Goal: Information Seeking & Learning: Compare options

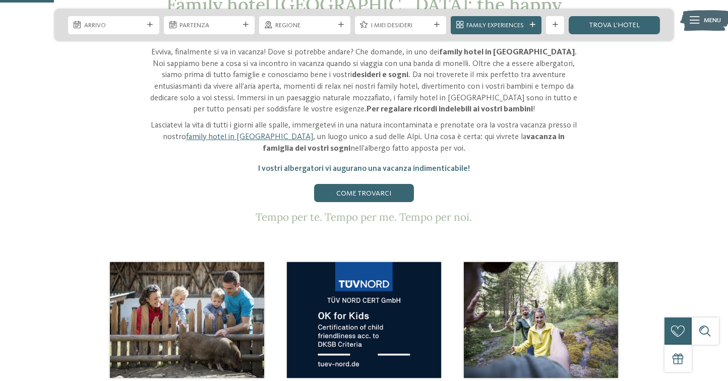
scroll to position [308, 0]
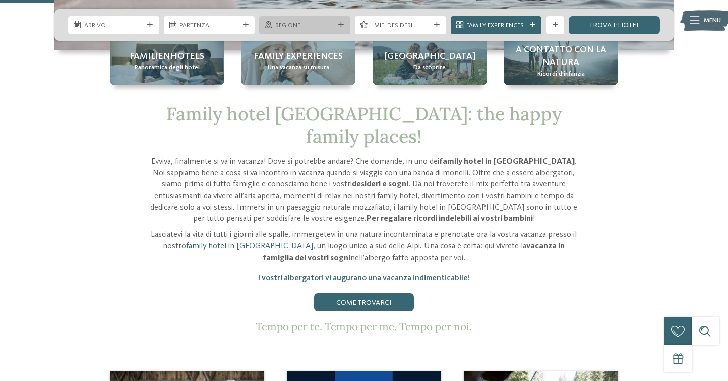
click at [315, 21] on span "Regione" at bounding box center [305, 25] width 60 height 9
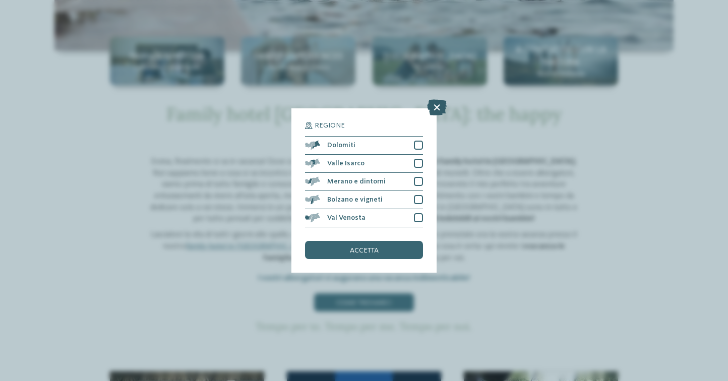
click at [435, 109] on icon at bounding box center [437, 107] width 20 height 16
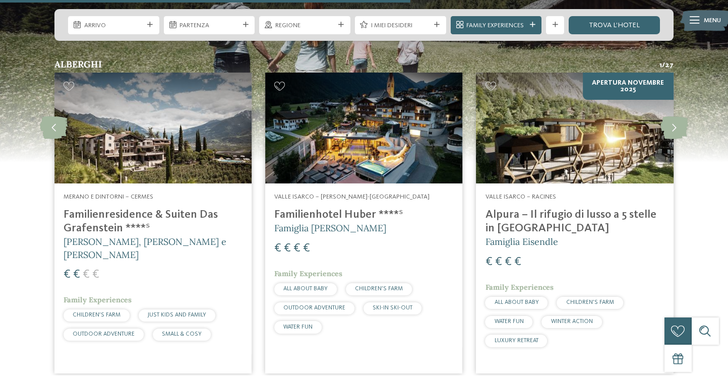
scroll to position [2348, 0]
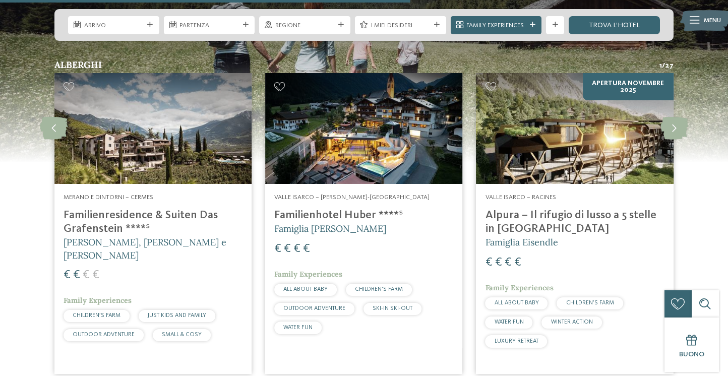
click at [386, 149] on img at bounding box center [363, 128] width 197 height 111
click at [191, 141] on img at bounding box center [152, 128] width 197 height 111
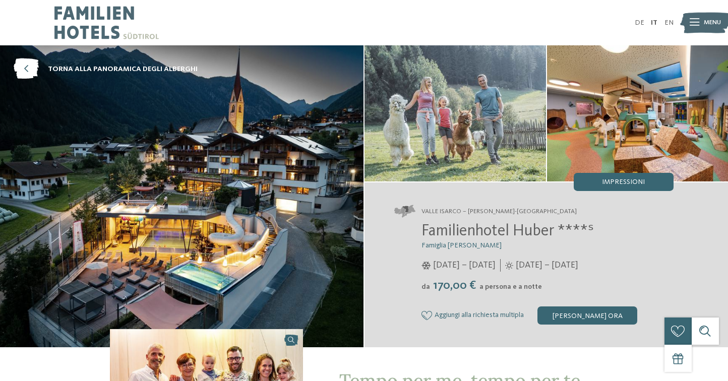
click at [248, 259] on img at bounding box center [182, 196] width 364 height 302
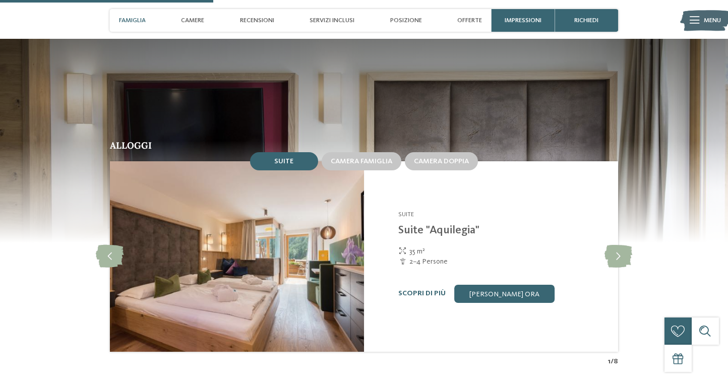
scroll to position [949, 0]
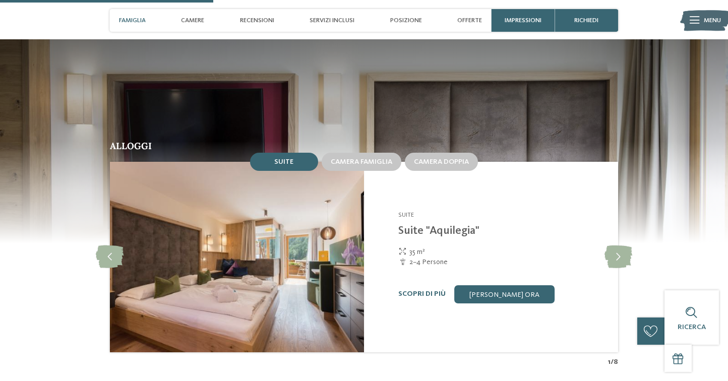
click at [312, 265] on img at bounding box center [237, 257] width 254 height 191
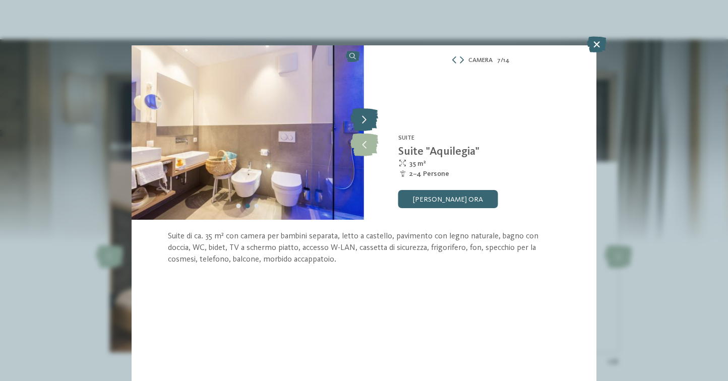
click at [369, 121] on icon at bounding box center [364, 120] width 28 height 23
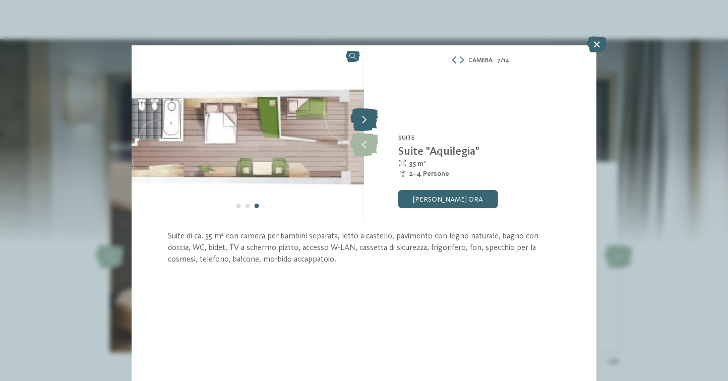
click at [369, 121] on icon at bounding box center [364, 120] width 28 height 23
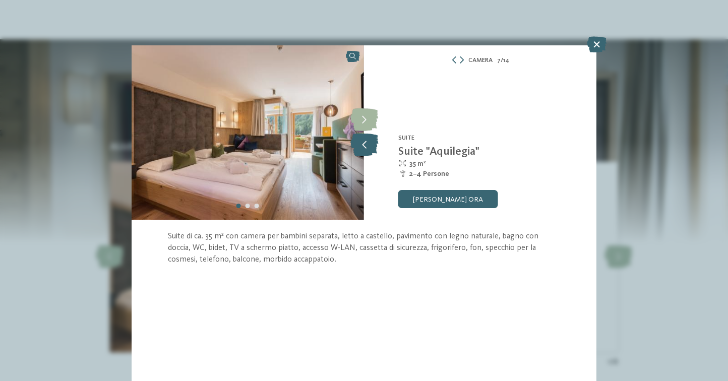
click at [366, 143] on icon at bounding box center [364, 145] width 28 height 23
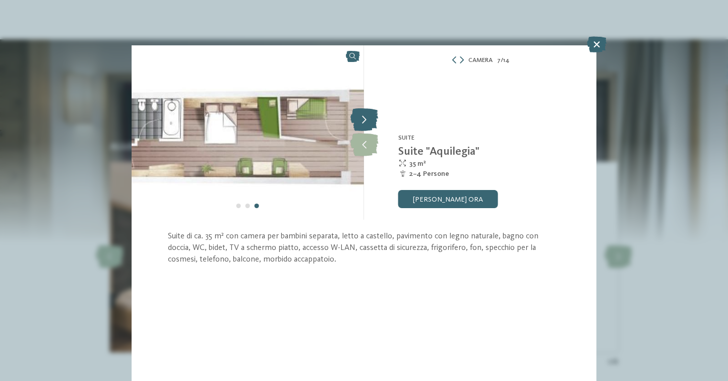
click at [367, 123] on icon at bounding box center [364, 120] width 28 height 23
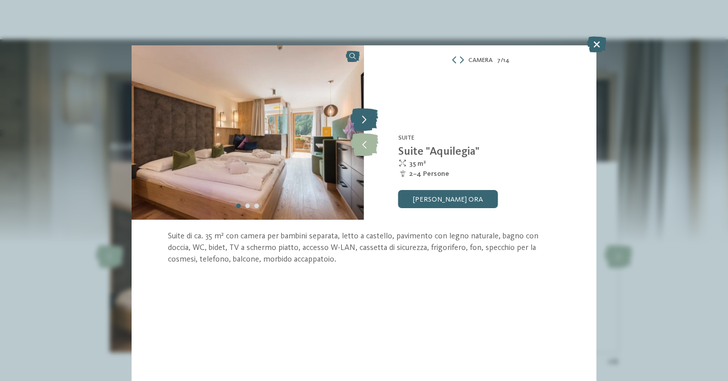
click at [367, 123] on icon at bounding box center [364, 120] width 28 height 23
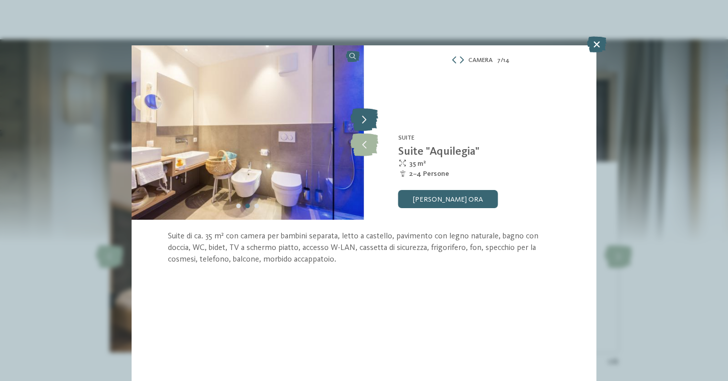
click at [367, 123] on icon at bounding box center [364, 120] width 28 height 23
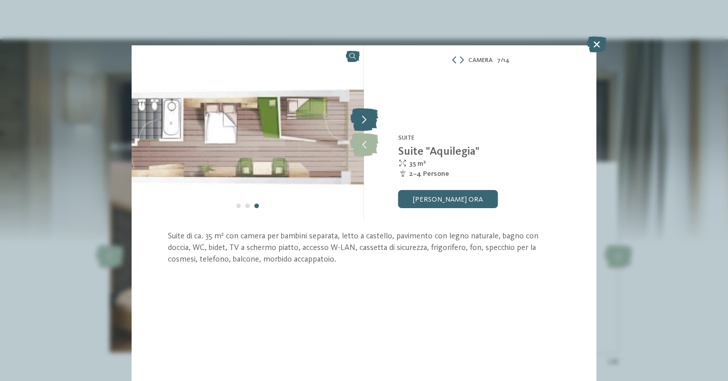
click at [367, 123] on icon at bounding box center [364, 120] width 28 height 23
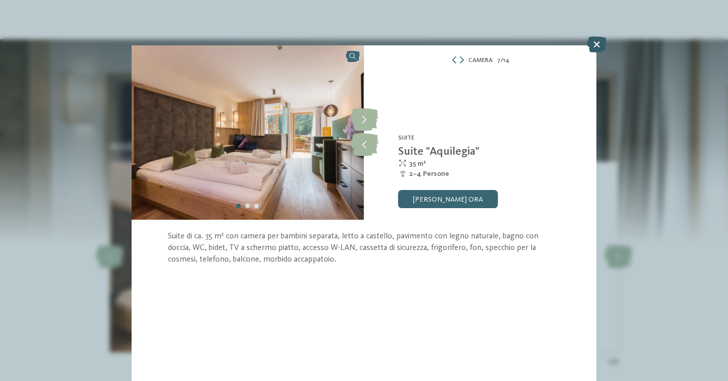
click at [596, 39] on icon at bounding box center [597, 44] width 20 height 16
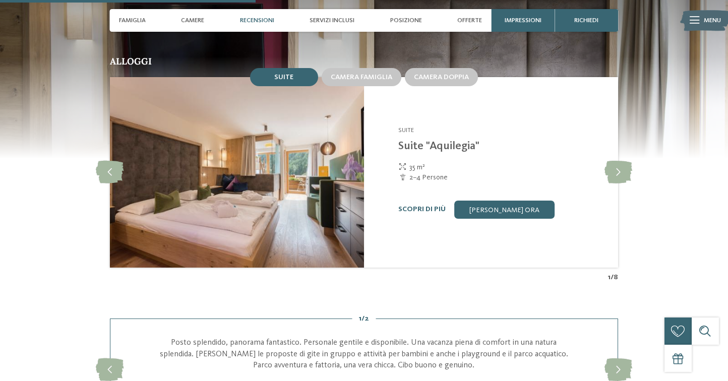
scroll to position [981, 0]
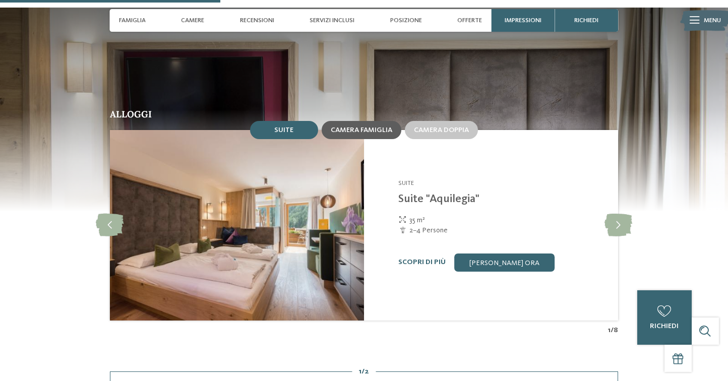
click at [342, 134] on span "Camera famiglia" at bounding box center [362, 130] width 62 height 7
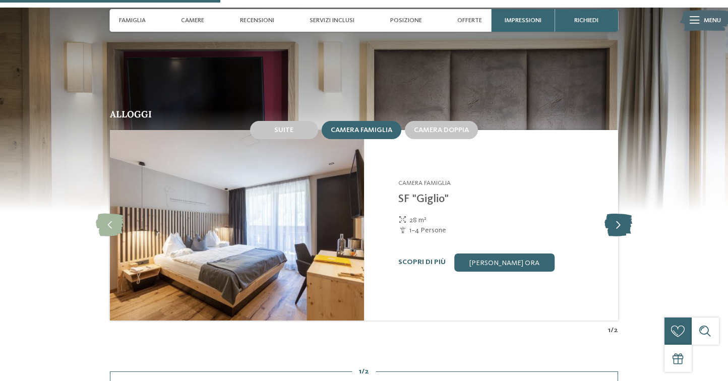
click at [622, 221] on icon at bounding box center [619, 225] width 28 height 23
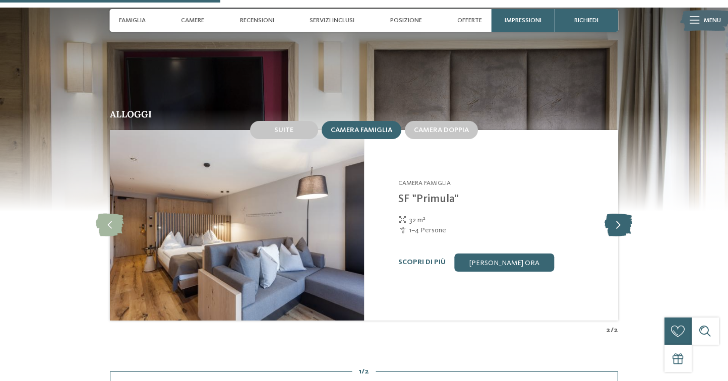
click at [622, 221] on icon at bounding box center [619, 225] width 28 height 23
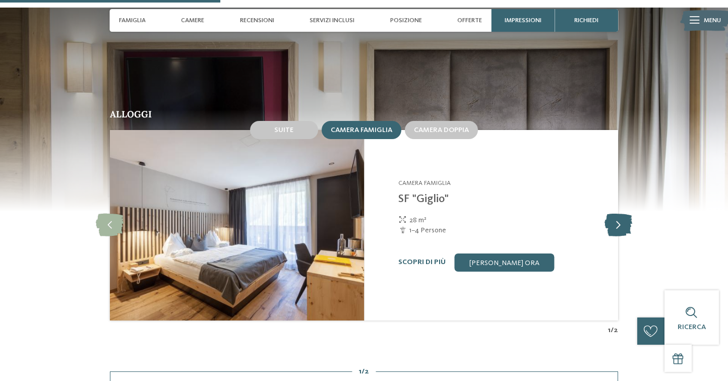
click at [622, 221] on icon at bounding box center [619, 225] width 28 height 23
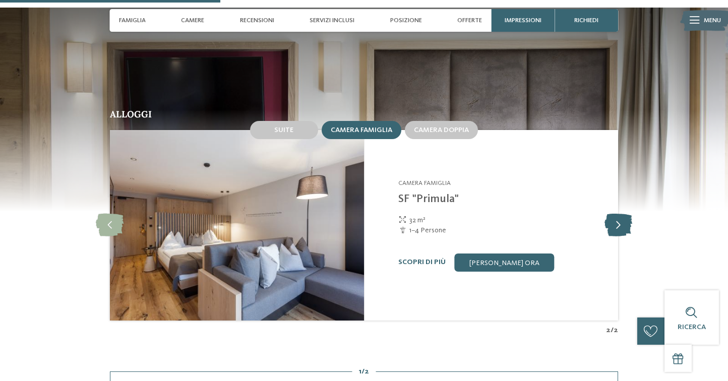
click at [622, 221] on icon at bounding box center [619, 225] width 28 height 23
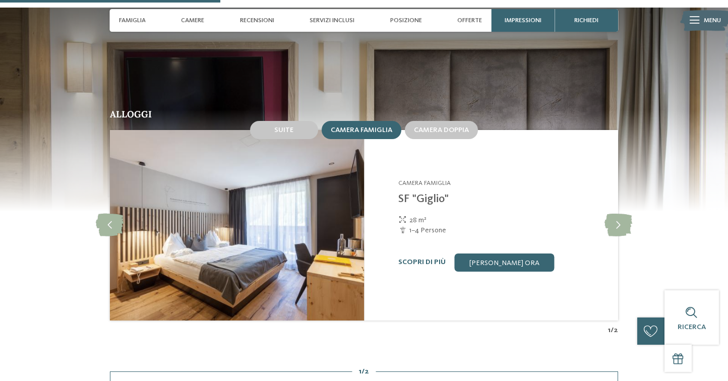
click at [679, 212] on section "Alloggi Suite Camera famiglia 2" at bounding box center [364, 172] width 728 height 328
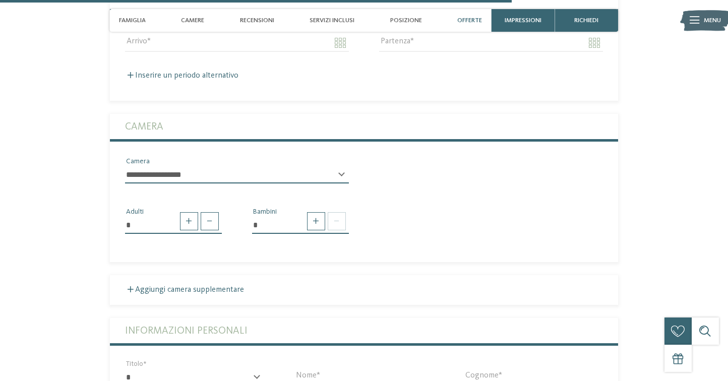
scroll to position [2544, 0]
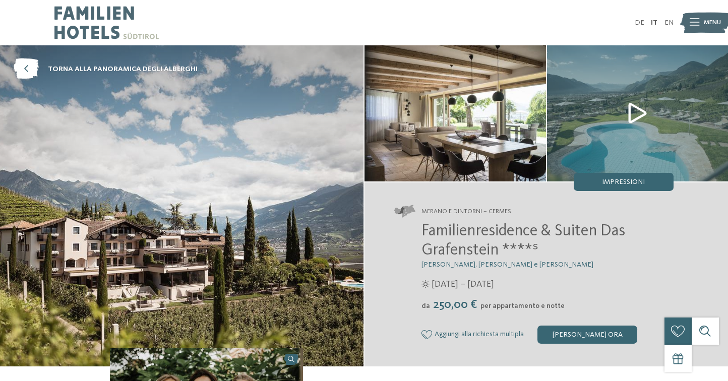
click at [477, 135] on img at bounding box center [456, 113] width 182 height 136
click at [656, 178] on div "Impressioni" at bounding box center [624, 182] width 100 height 18
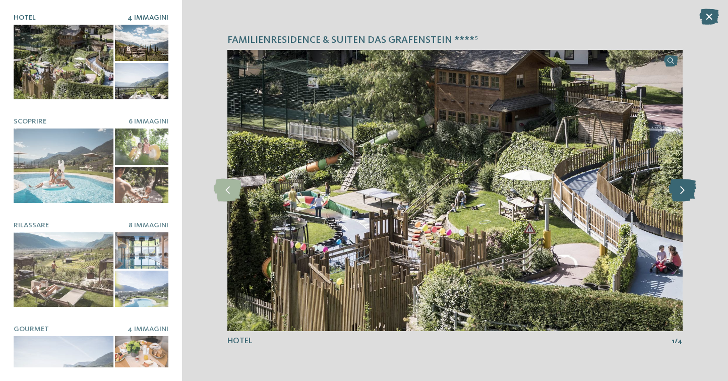
click at [681, 185] on icon at bounding box center [683, 190] width 28 height 23
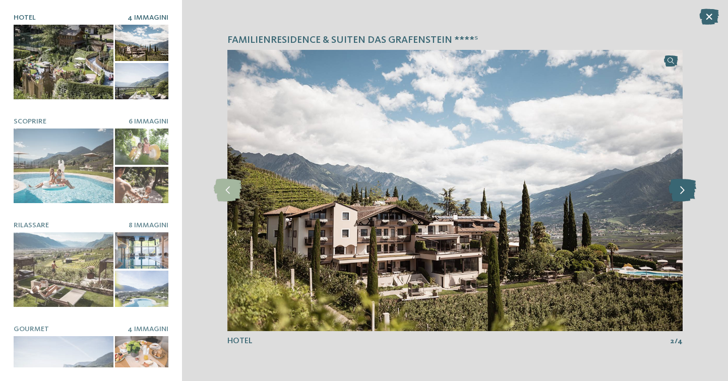
click at [681, 185] on icon at bounding box center [683, 190] width 28 height 23
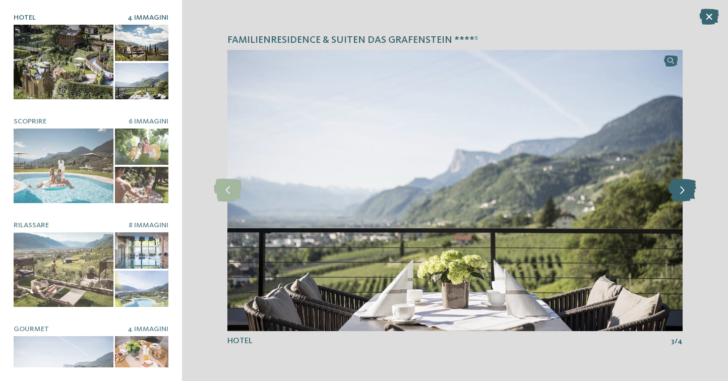
click at [681, 185] on icon at bounding box center [683, 190] width 28 height 23
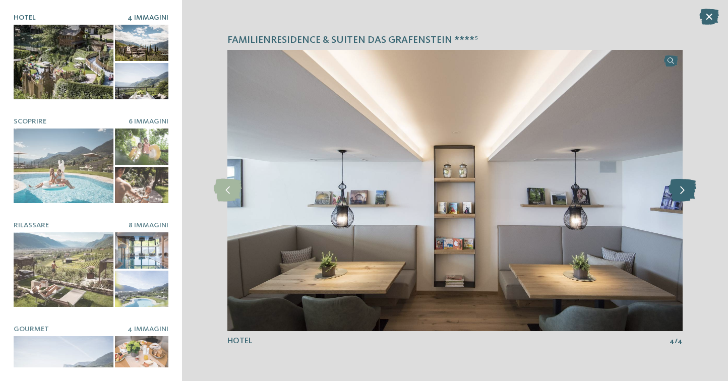
click at [681, 185] on icon at bounding box center [683, 190] width 28 height 23
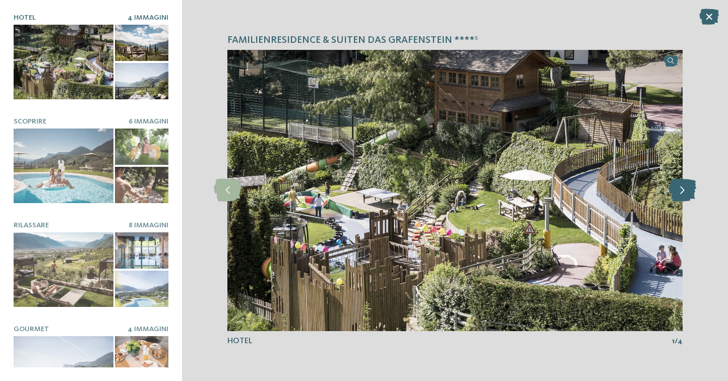
click at [681, 185] on icon at bounding box center [683, 190] width 28 height 23
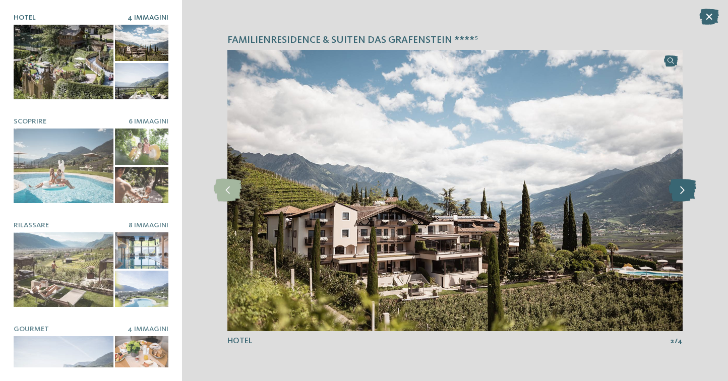
click at [681, 185] on icon at bounding box center [683, 190] width 28 height 23
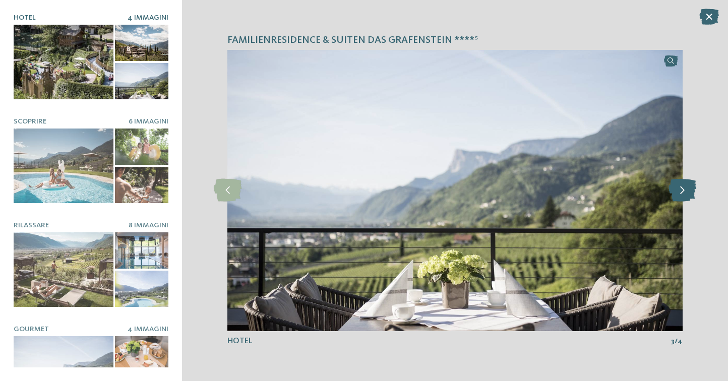
click at [681, 185] on icon at bounding box center [683, 190] width 28 height 23
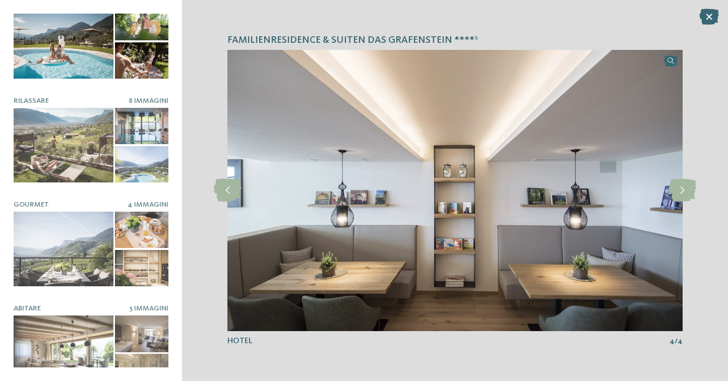
scroll to position [147, 0]
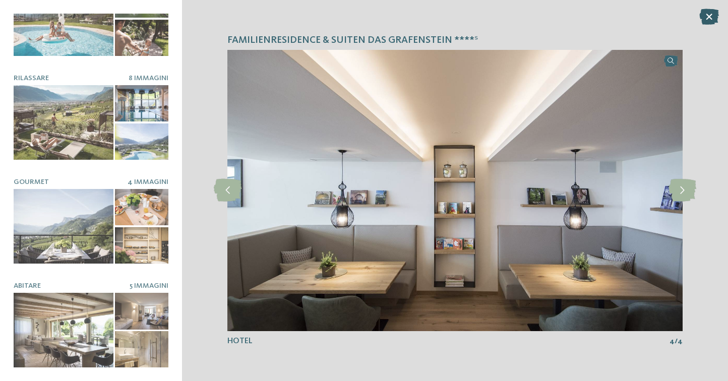
click at [711, 16] on icon at bounding box center [709, 17] width 20 height 16
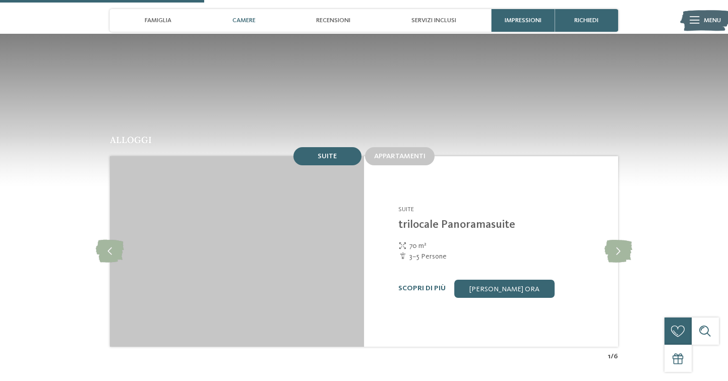
scroll to position [810, 0]
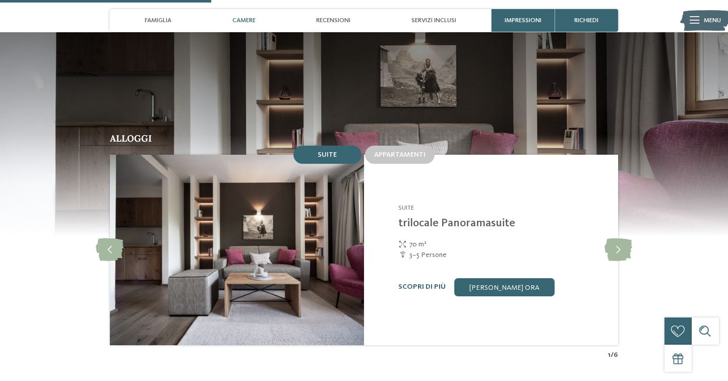
click at [302, 246] on img at bounding box center [237, 250] width 254 height 191
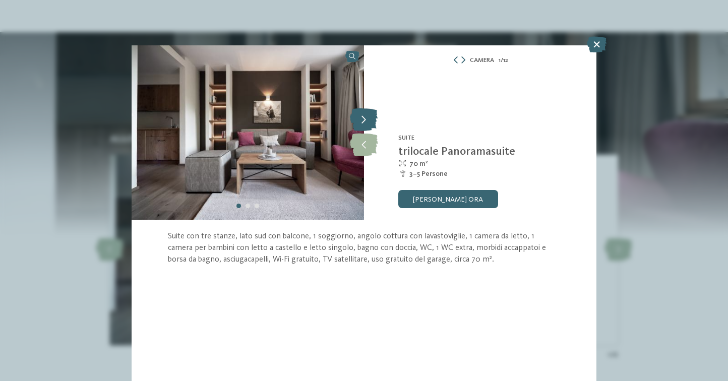
click at [371, 125] on icon at bounding box center [364, 120] width 28 height 23
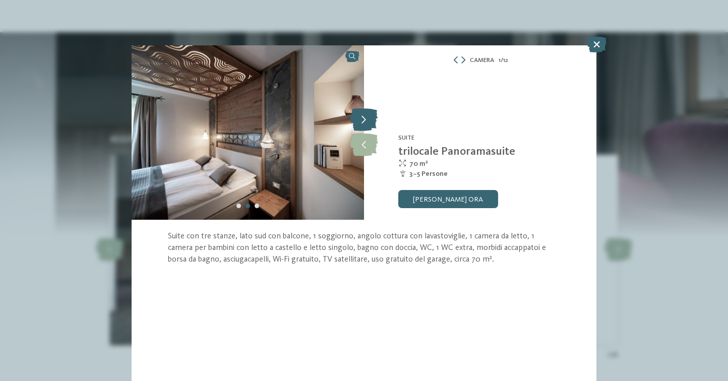
click at [371, 124] on icon at bounding box center [364, 120] width 28 height 23
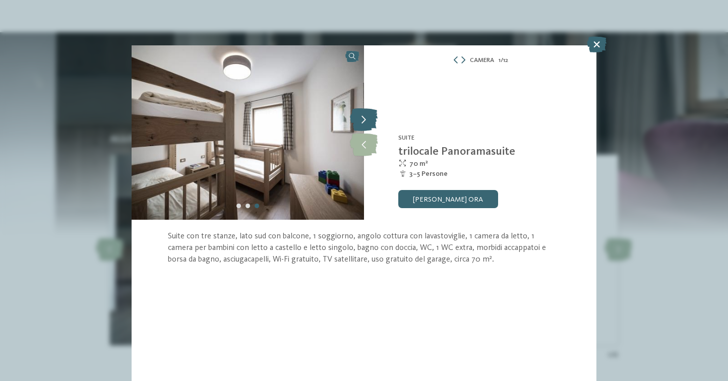
click at [371, 124] on icon at bounding box center [364, 120] width 28 height 23
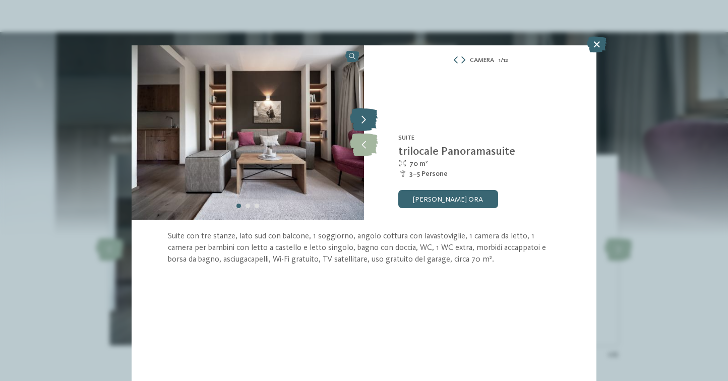
click at [371, 124] on icon at bounding box center [364, 120] width 28 height 23
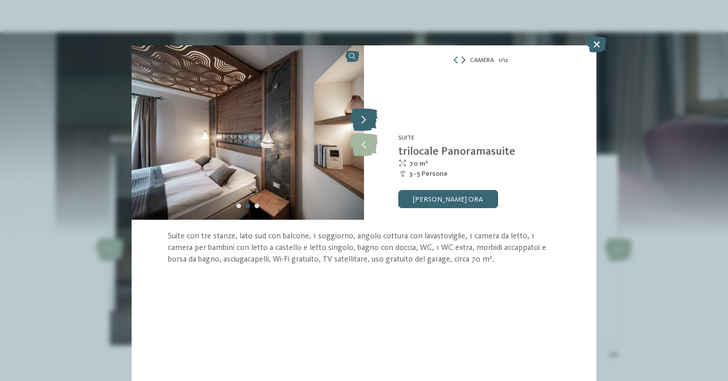
click at [371, 124] on icon at bounding box center [364, 120] width 28 height 23
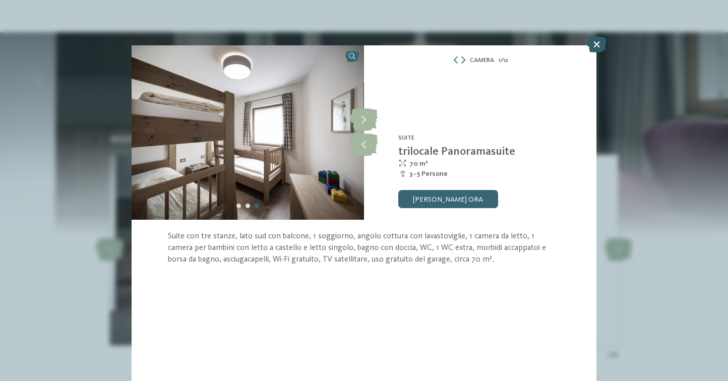
click at [589, 43] on icon at bounding box center [597, 44] width 20 height 16
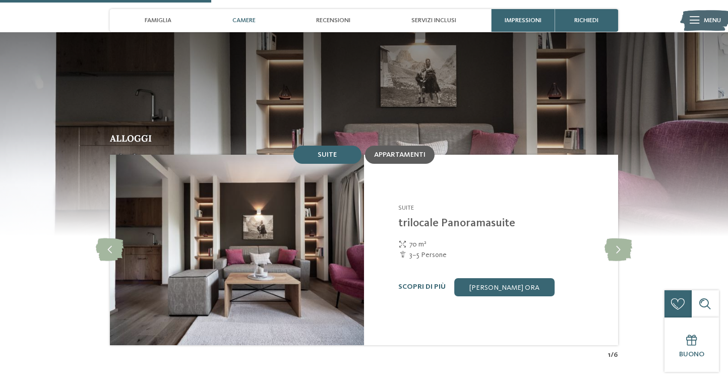
click at [391, 151] on span "Appartamenti" at bounding box center [399, 154] width 51 height 7
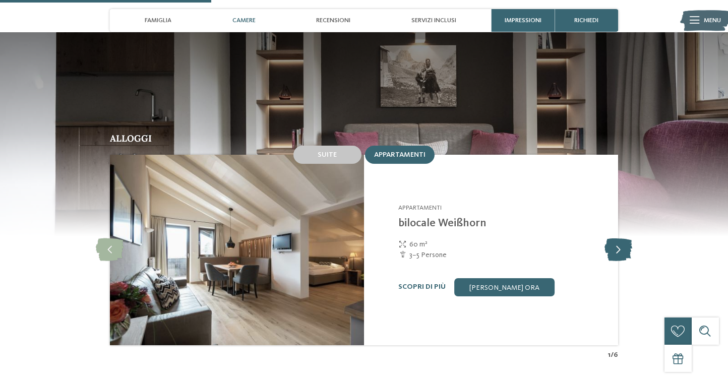
click at [629, 239] on icon at bounding box center [619, 250] width 28 height 23
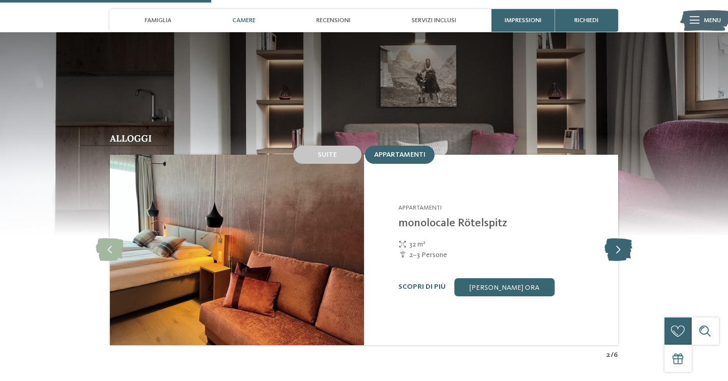
click at [629, 239] on icon at bounding box center [619, 250] width 28 height 23
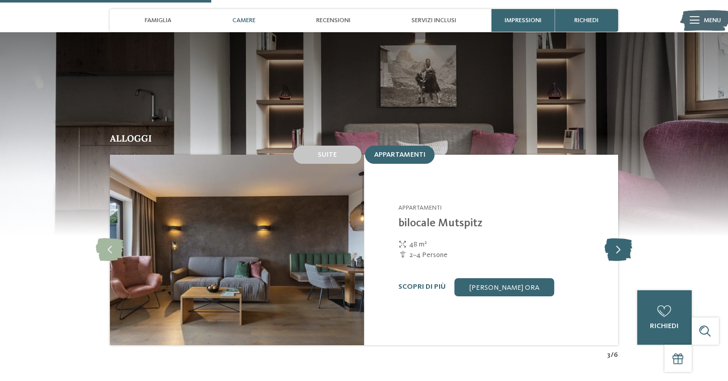
click at [629, 239] on icon at bounding box center [619, 250] width 28 height 23
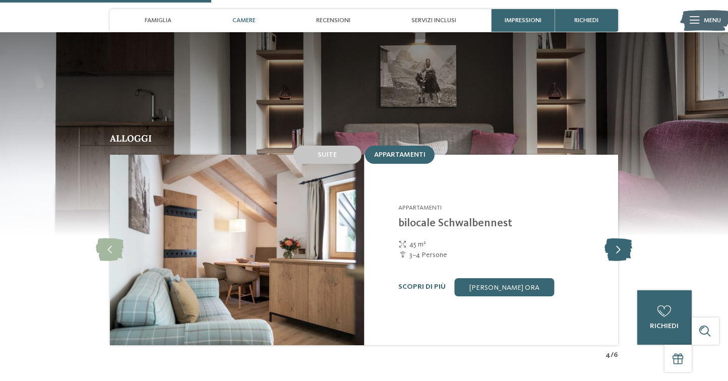
click at [629, 239] on icon at bounding box center [619, 250] width 28 height 23
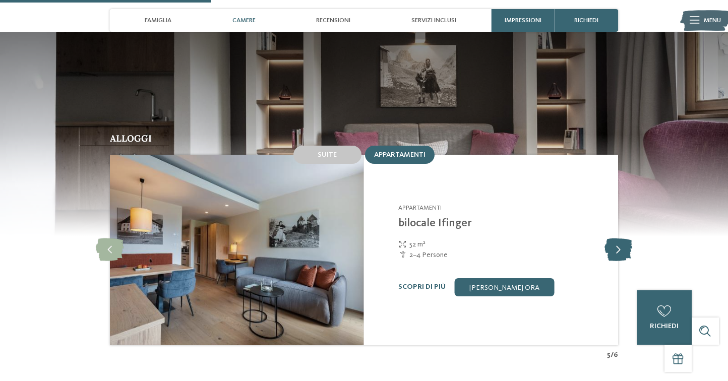
click at [629, 239] on icon at bounding box center [619, 250] width 28 height 23
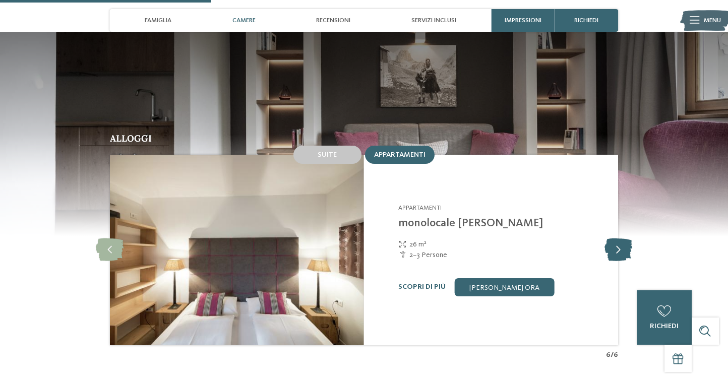
click at [629, 239] on icon at bounding box center [619, 250] width 28 height 23
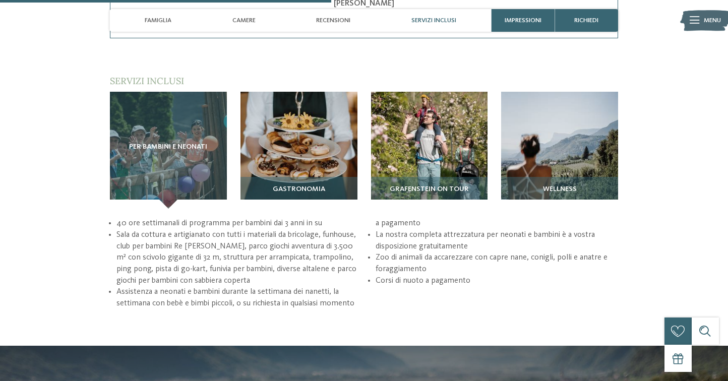
scroll to position [1269, 0]
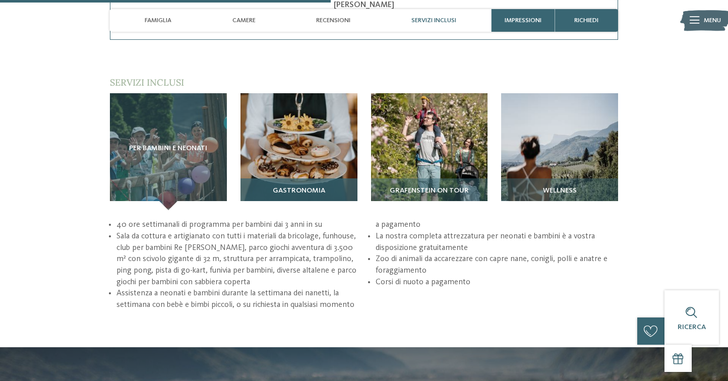
click at [336, 179] on div "Gastronomia" at bounding box center [299, 195] width 117 height 32
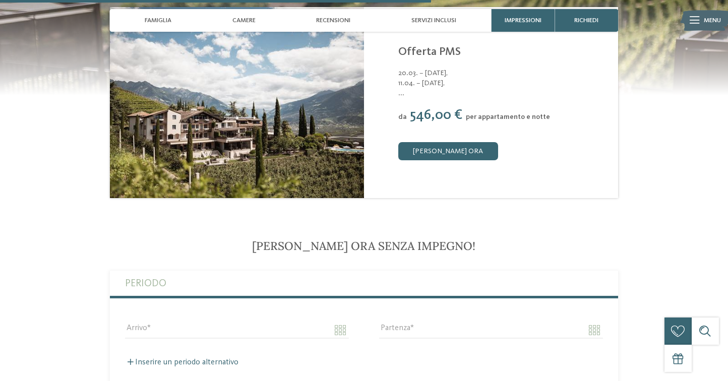
scroll to position [1680, 0]
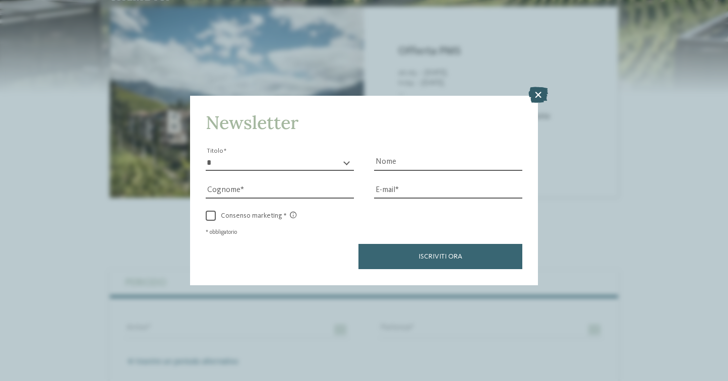
click at [540, 95] on icon at bounding box center [539, 95] width 20 height 16
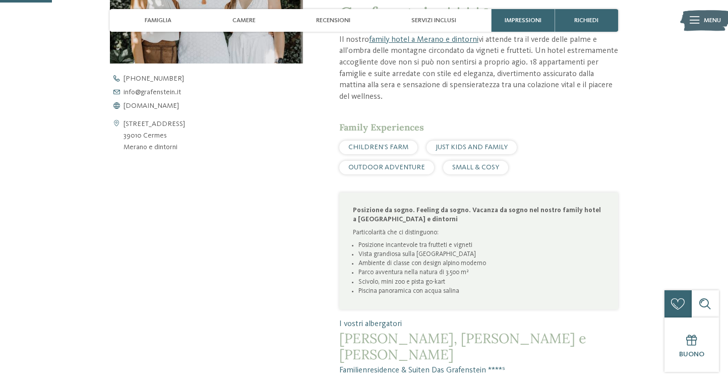
scroll to position [0, 0]
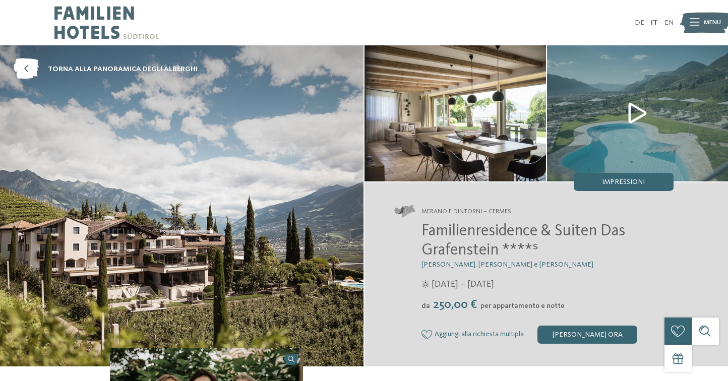
click at [489, 264] on span "[PERSON_NAME], [PERSON_NAME] e [PERSON_NAME]" at bounding box center [508, 264] width 172 height 7
click at [621, 145] on img at bounding box center [638, 113] width 182 height 136
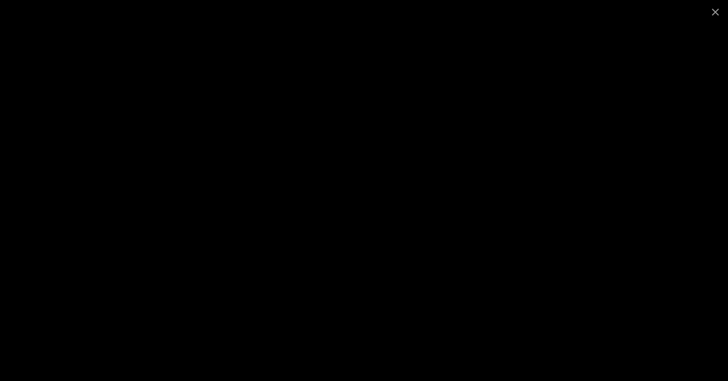
click at [660, 128] on div at bounding box center [364, 190] width 728 height 381
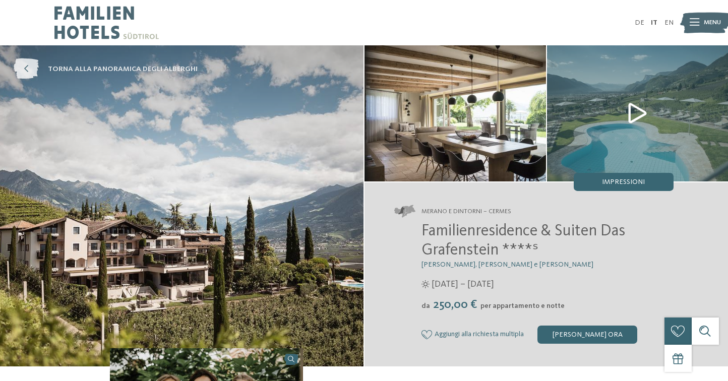
click at [25, 71] on icon at bounding box center [26, 69] width 25 height 21
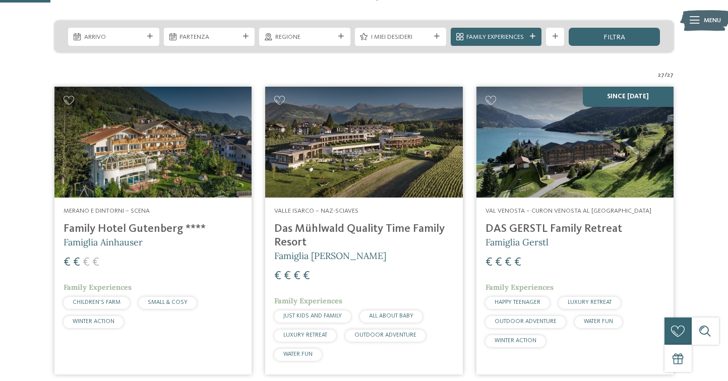
scroll to position [216, 0]
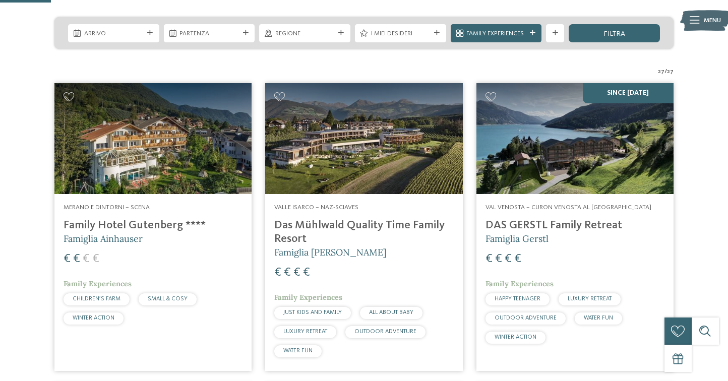
click at [607, 179] on img at bounding box center [575, 138] width 197 height 111
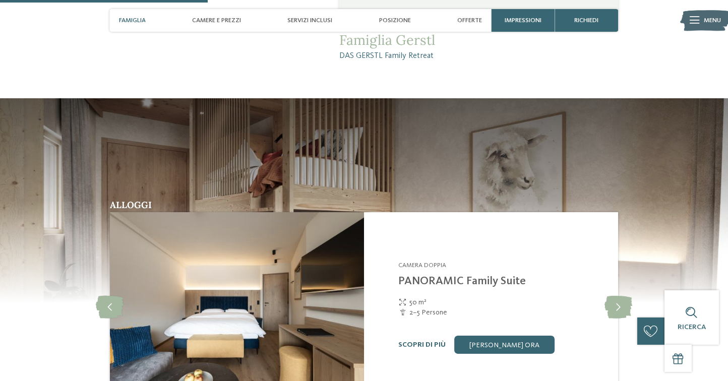
scroll to position [880, 0]
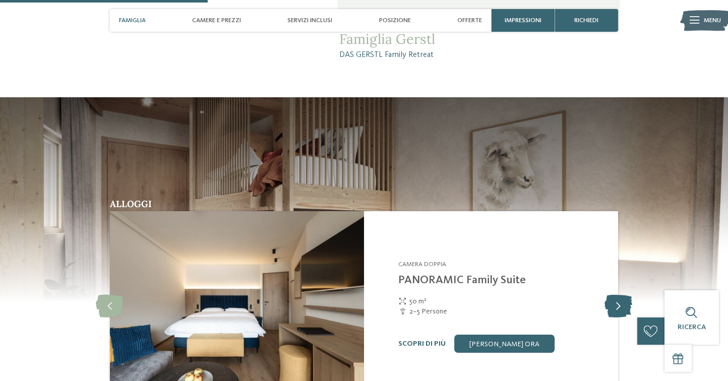
click at [612, 296] on icon at bounding box center [619, 306] width 28 height 23
click at [612, 295] on icon at bounding box center [619, 306] width 28 height 23
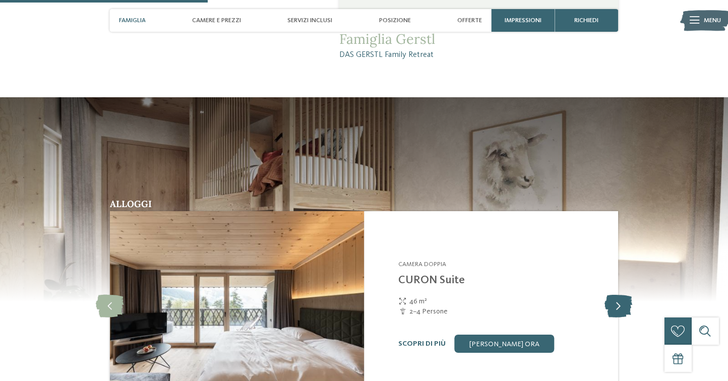
click at [612, 295] on icon at bounding box center [619, 306] width 28 height 23
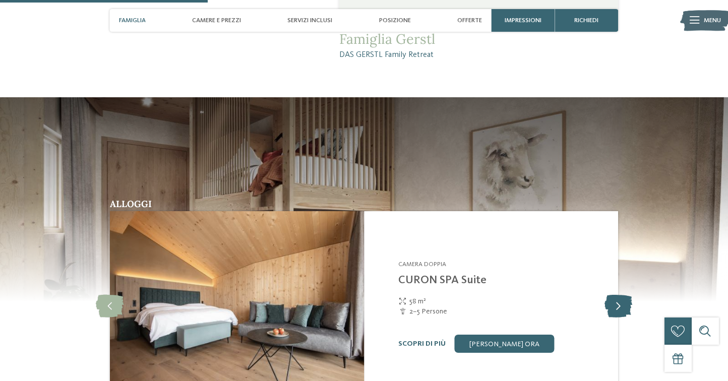
click at [612, 295] on icon at bounding box center [619, 306] width 28 height 23
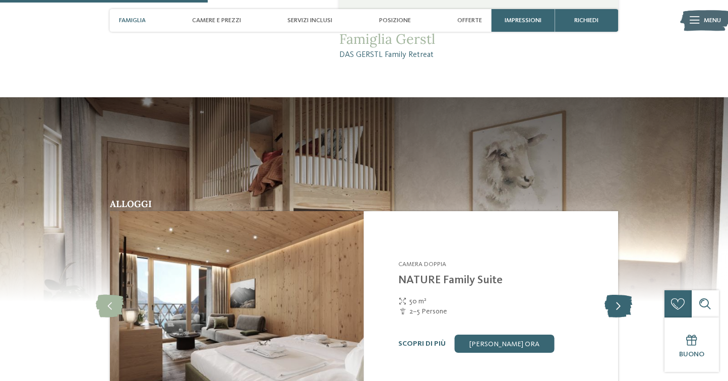
click at [612, 295] on icon at bounding box center [619, 306] width 28 height 23
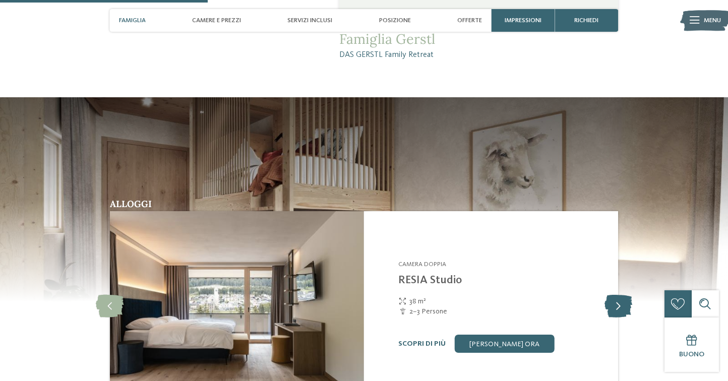
click at [612, 295] on icon at bounding box center [619, 306] width 28 height 23
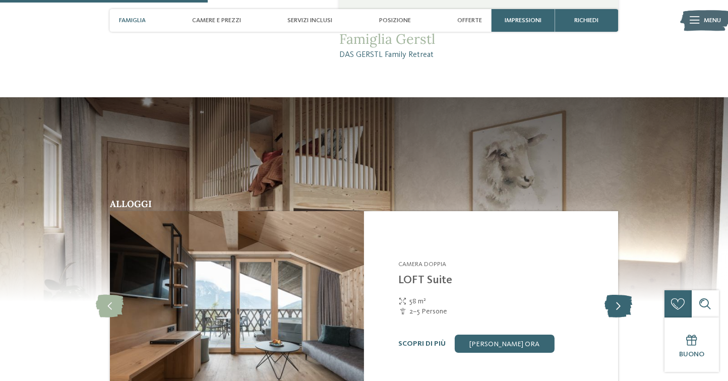
click at [612, 295] on icon at bounding box center [619, 306] width 28 height 23
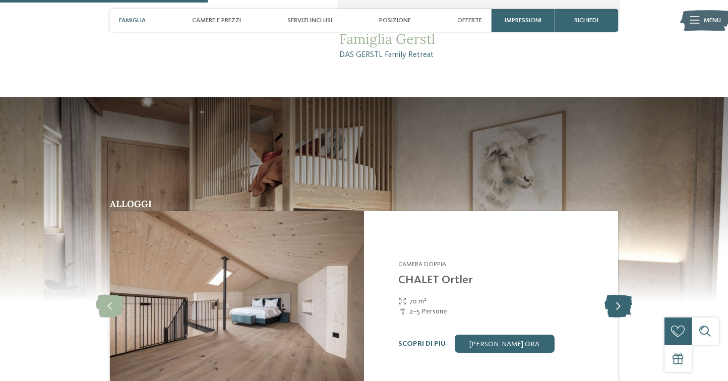
click at [612, 295] on icon at bounding box center [619, 306] width 28 height 23
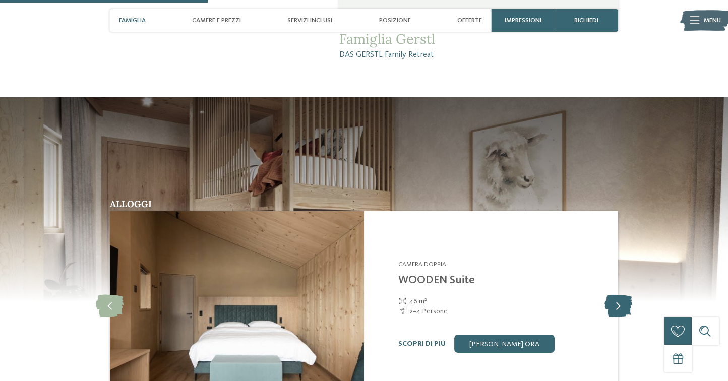
click at [612, 295] on icon at bounding box center [619, 306] width 28 height 23
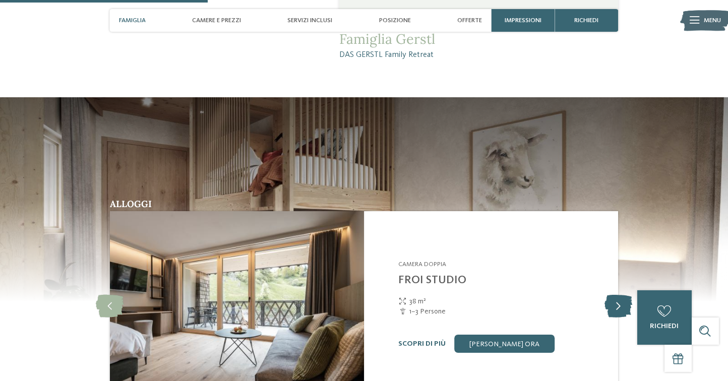
click at [612, 295] on icon at bounding box center [619, 306] width 28 height 23
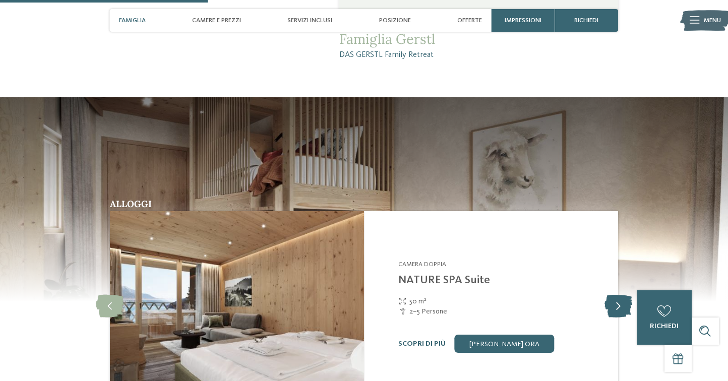
click at [612, 295] on icon at bounding box center [619, 306] width 28 height 23
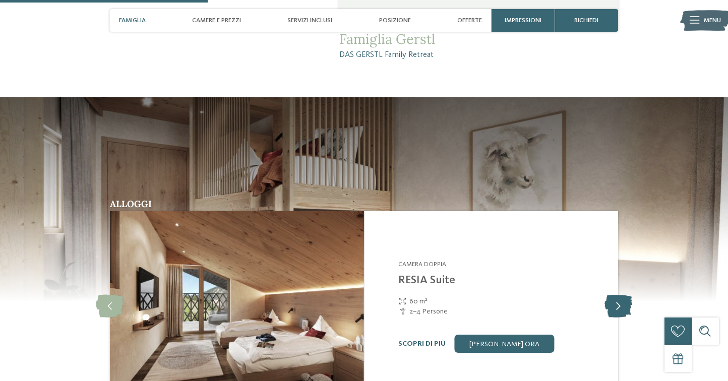
click at [611, 295] on icon at bounding box center [619, 306] width 28 height 23
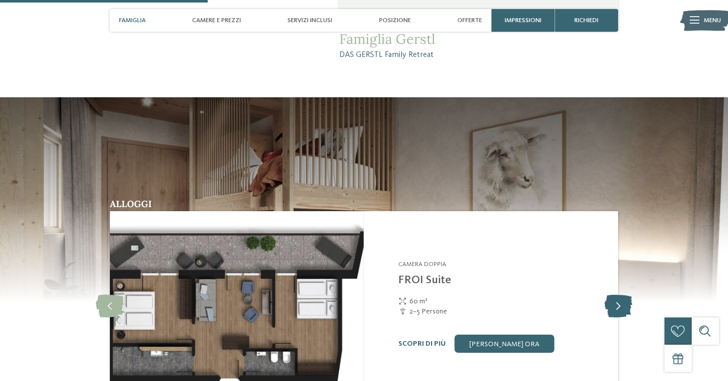
click at [612, 295] on icon at bounding box center [619, 306] width 28 height 23
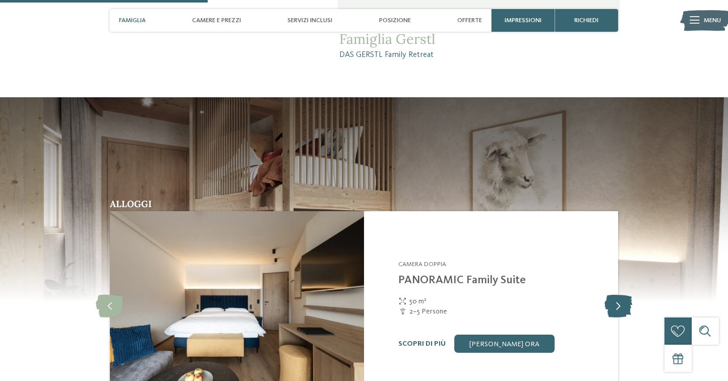
click at [612, 295] on icon at bounding box center [619, 306] width 28 height 23
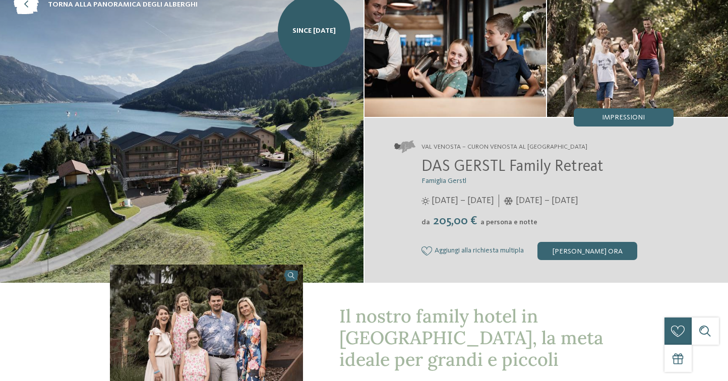
scroll to position [0, 0]
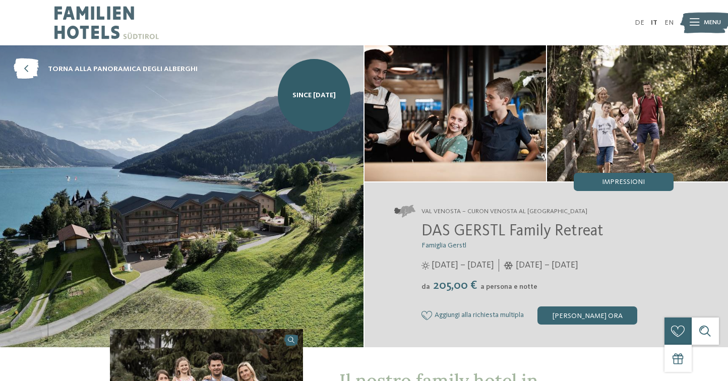
click at [381, 31] on div "DE IT EN Menu" at bounding box center [519, 22] width 310 height 45
click at [466, 144] on img at bounding box center [456, 113] width 182 height 136
click at [11, 67] on img at bounding box center [182, 196] width 364 height 302
click at [20, 73] on icon at bounding box center [26, 69] width 25 height 21
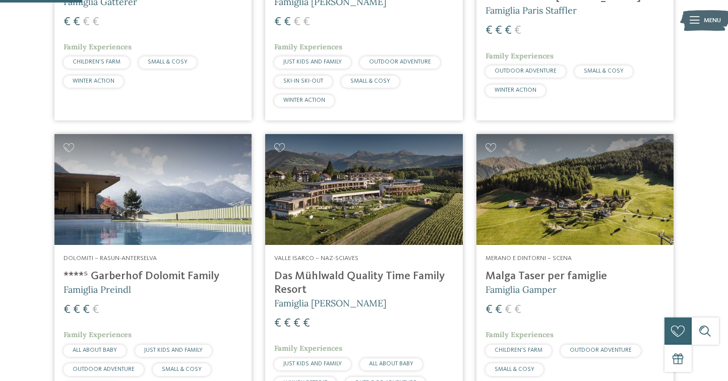
scroll to position [460, 0]
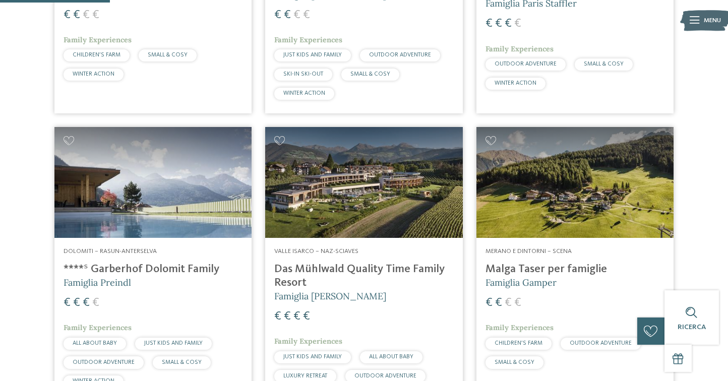
click at [348, 229] on img at bounding box center [363, 182] width 197 height 111
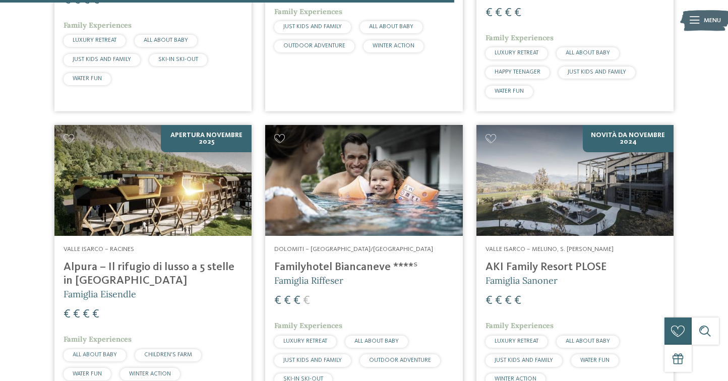
scroll to position [1964, 0]
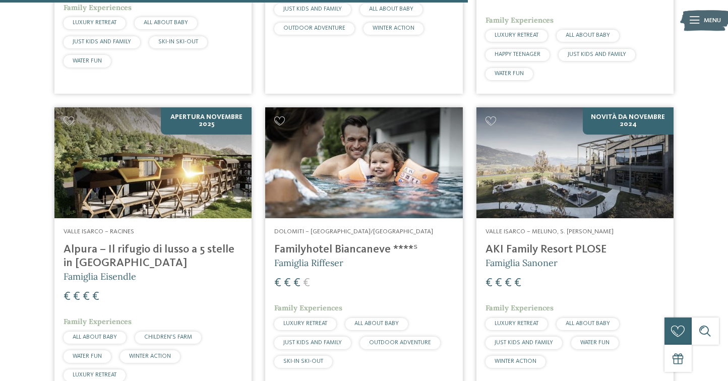
click at [576, 182] on img at bounding box center [575, 162] width 197 height 111
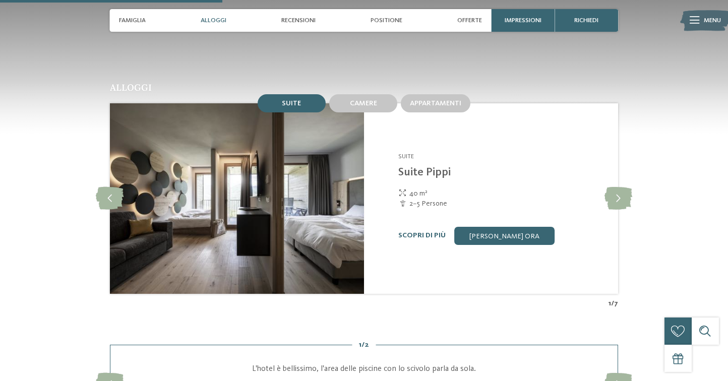
scroll to position [980, 0]
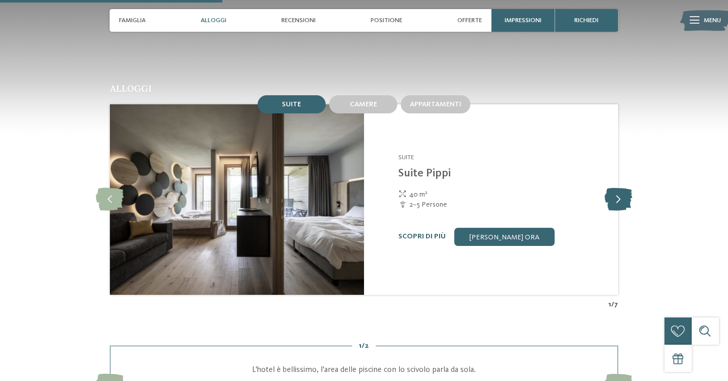
click at [626, 198] on icon at bounding box center [619, 199] width 28 height 23
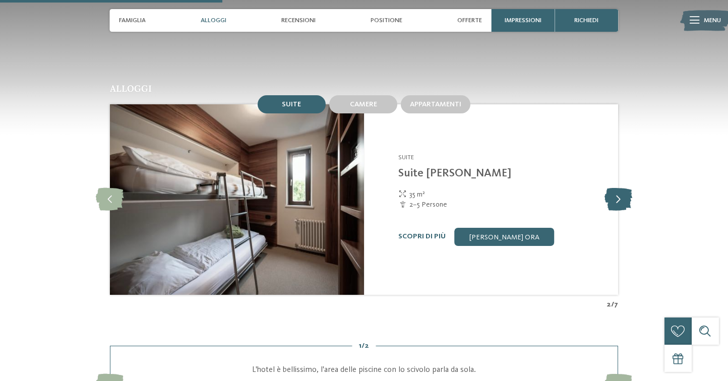
click at [626, 198] on icon at bounding box center [619, 199] width 28 height 23
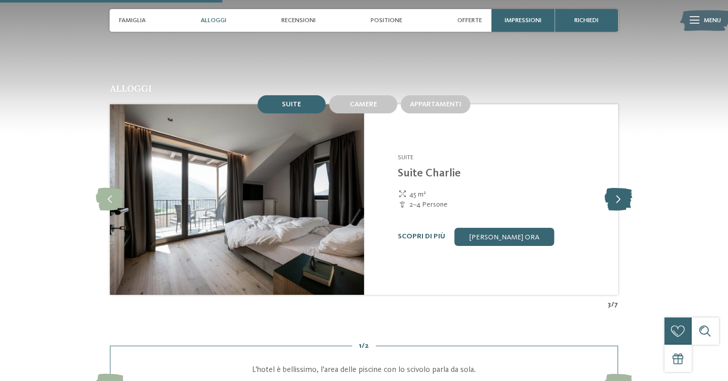
click at [626, 198] on icon at bounding box center [619, 199] width 28 height 23
